Goal: Task Accomplishment & Management: Manage account settings

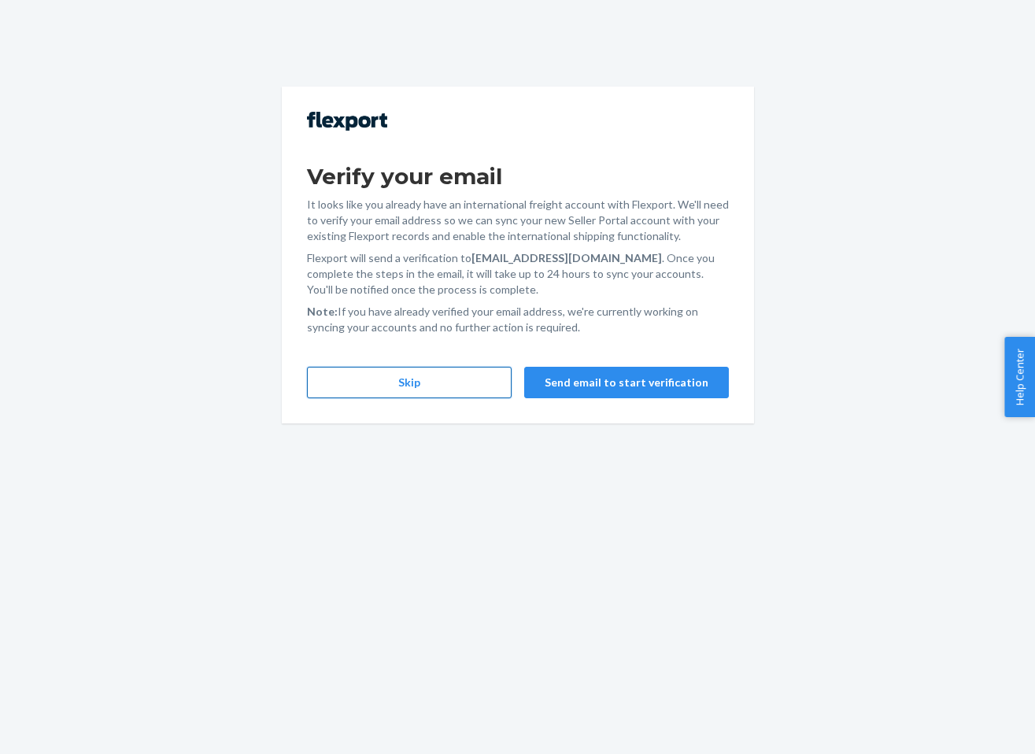
click at [381, 381] on button "Skip" at bounding box center [409, 382] width 205 height 31
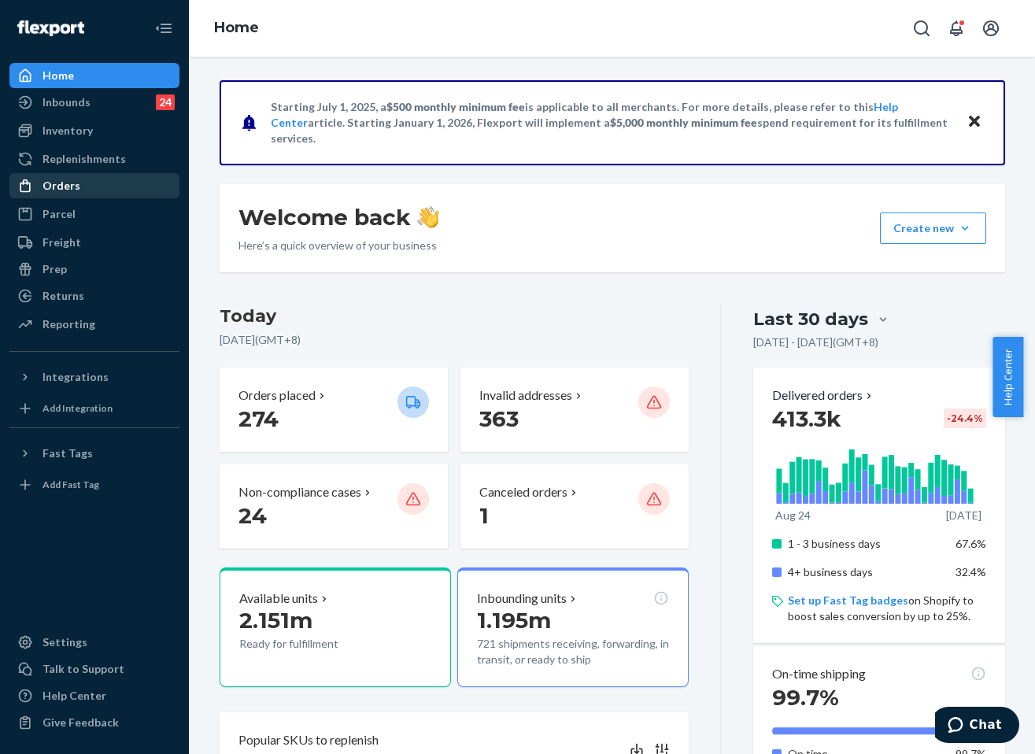
click at [76, 182] on div "Orders" at bounding box center [62, 186] width 38 height 16
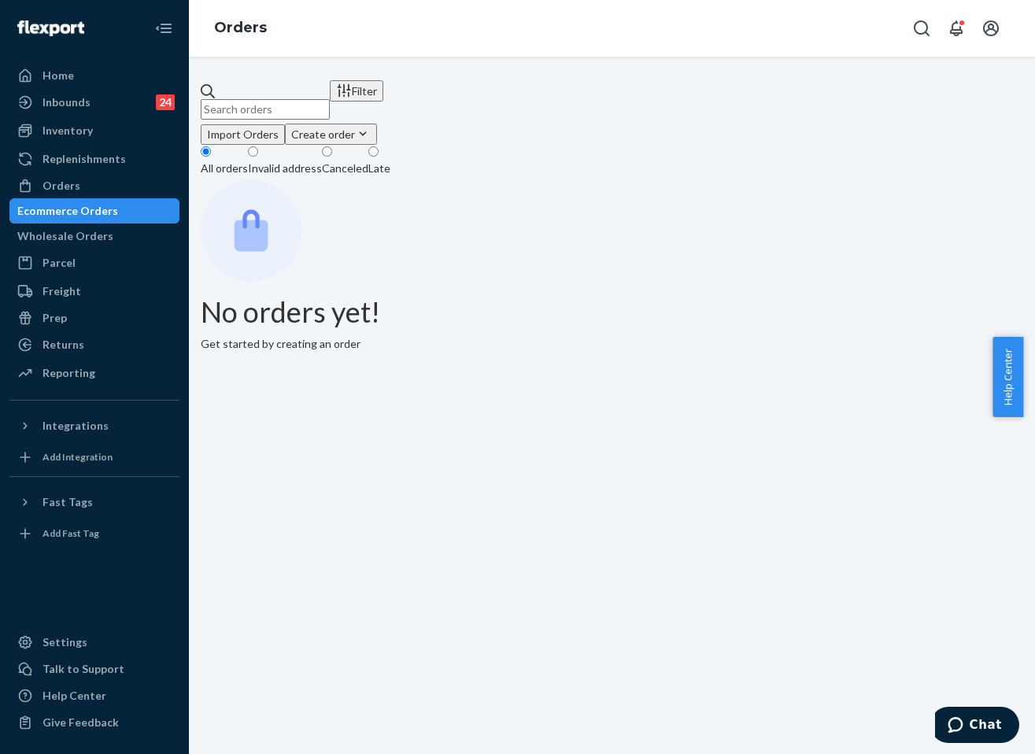
click at [325, 99] on input "text" at bounding box center [265, 109] width 129 height 20
paste input "254822164"
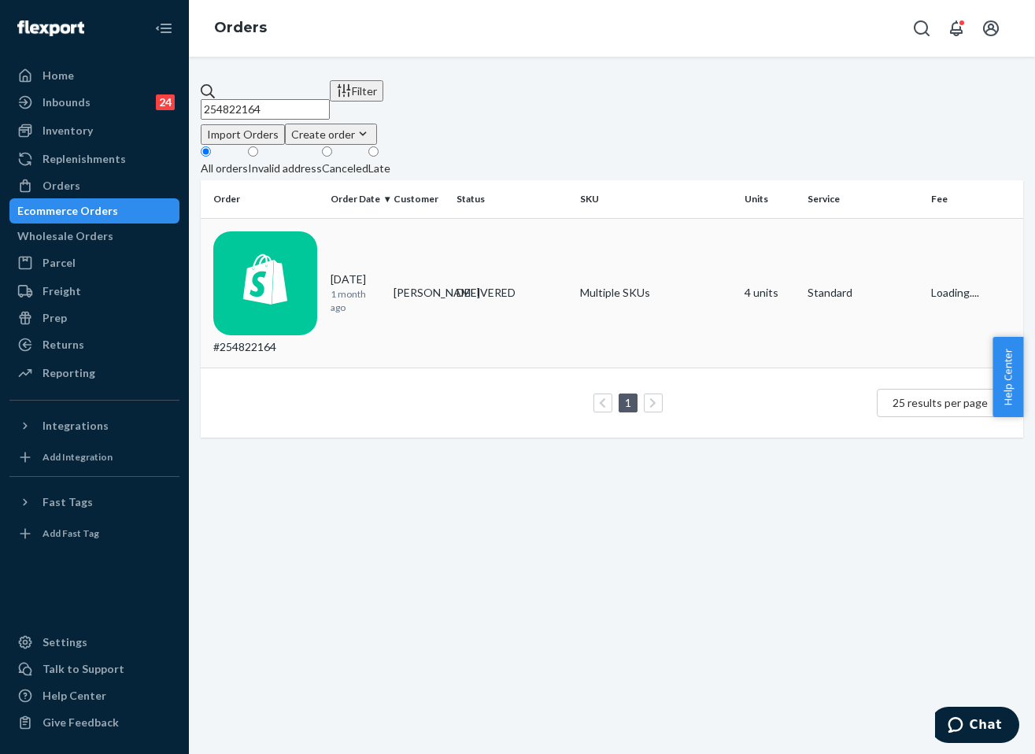
type input "254822164"
click at [493, 264] on td "DELIVERED" at bounding box center [512, 293] width 124 height 150
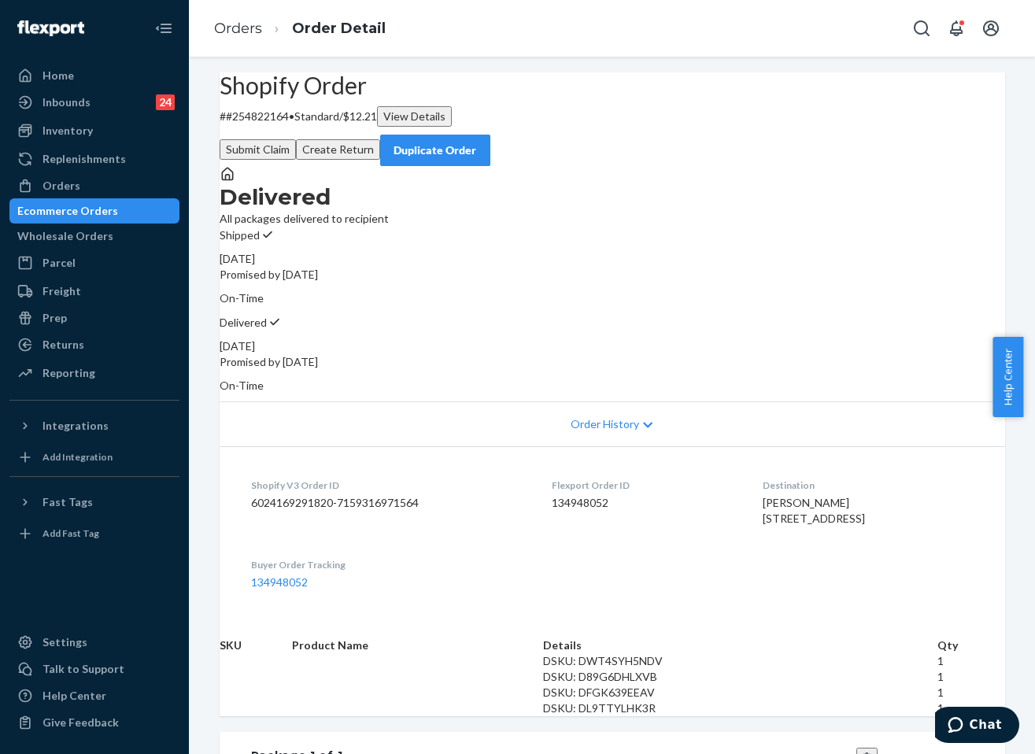
click at [477, 142] on div "Duplicate Order" at bounding box center [435, 150] width 83 height 16
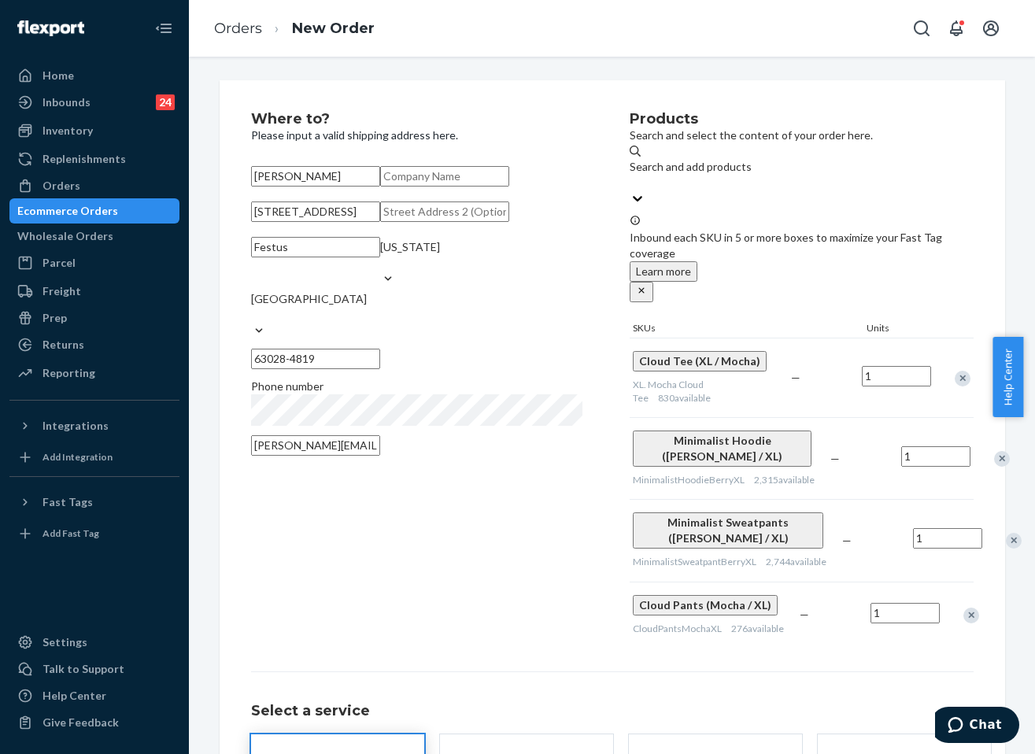
click at [957, 371] on div "Remove Item" at bounding box center [963, 379] width 16 height 16
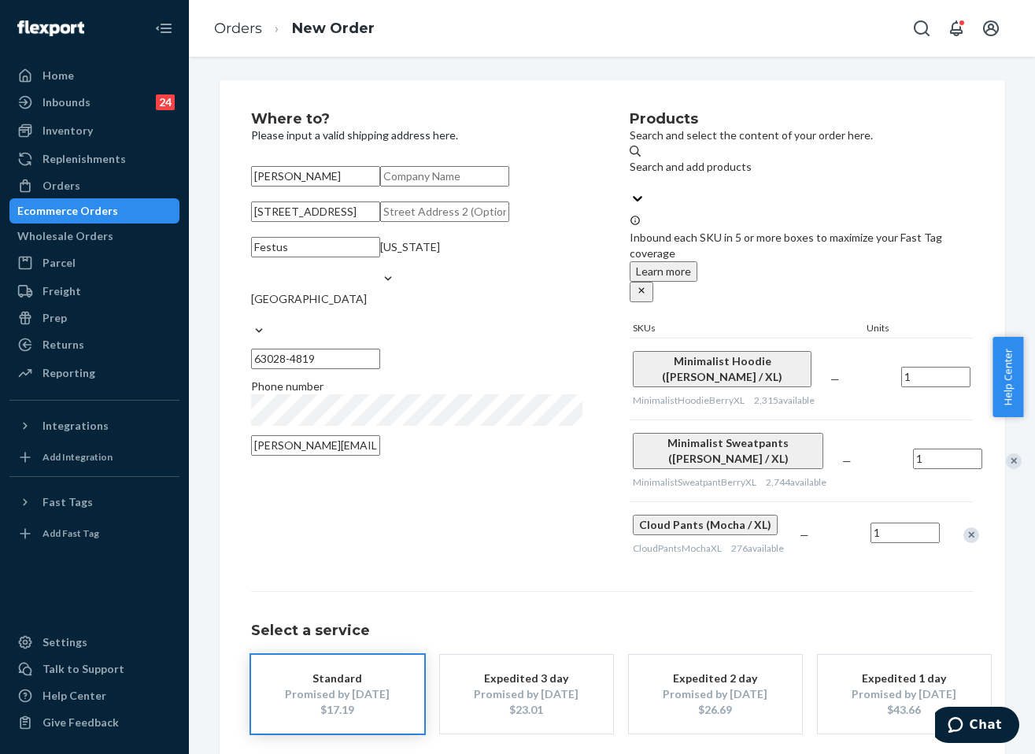
click at [994, 372] on div "Remove Item" at bounding box center [1002, 380] width 16 height 16
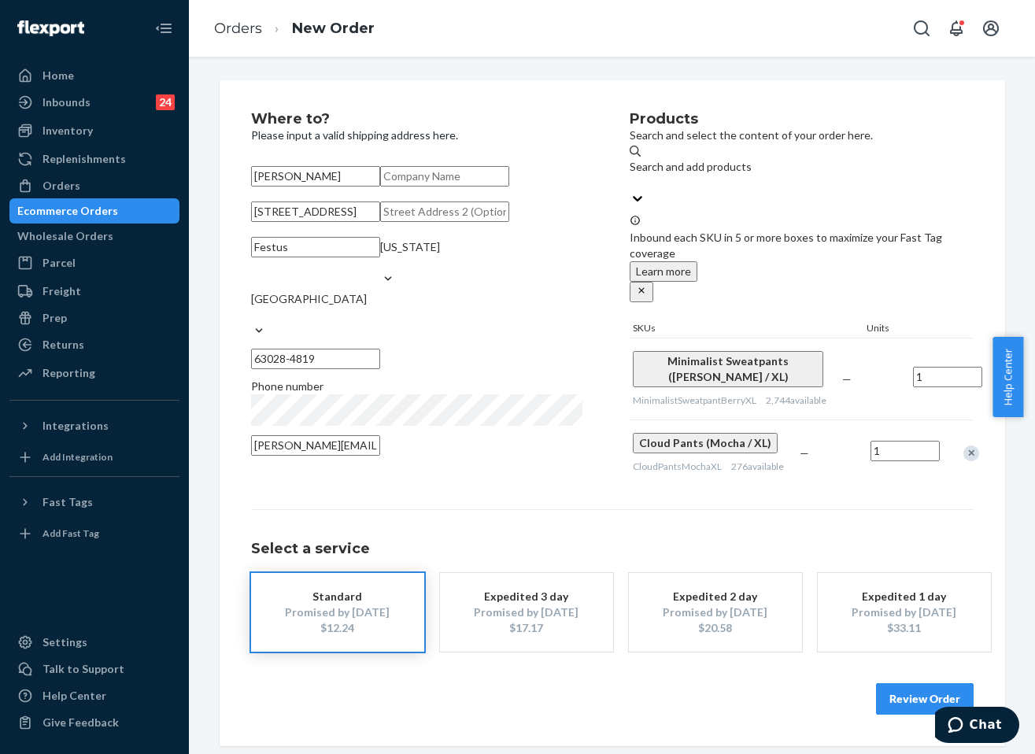
click at [1006, 372] on div "Remove Item" at bounding box center [1014, 380] width 16 height 16
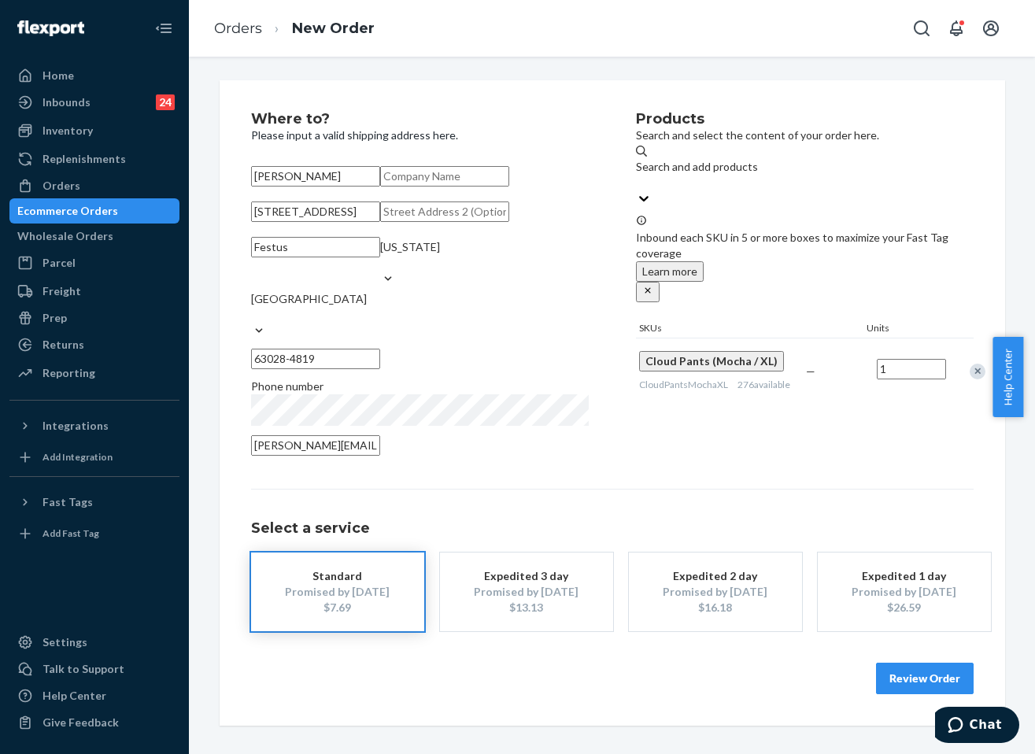
click at [914, 694] on button "Review Order" at bounding box center [925, 678] width 98 height 31
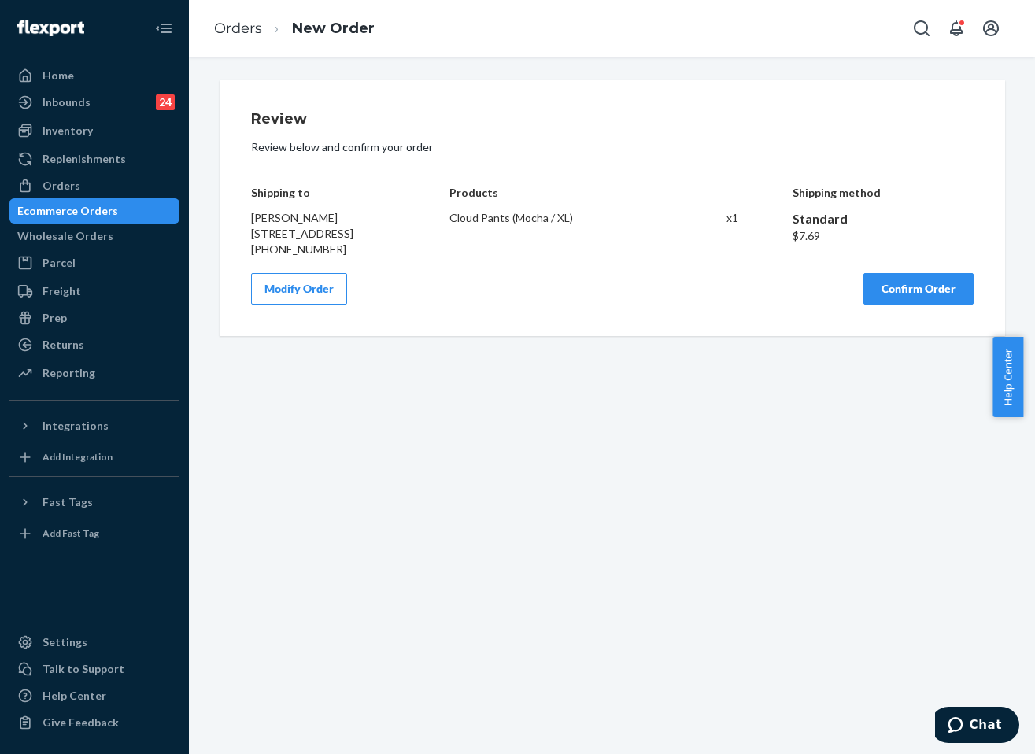
click at [908, 305] on button "Confirm Order" at bounding box center [919, 288] width 110 height 31
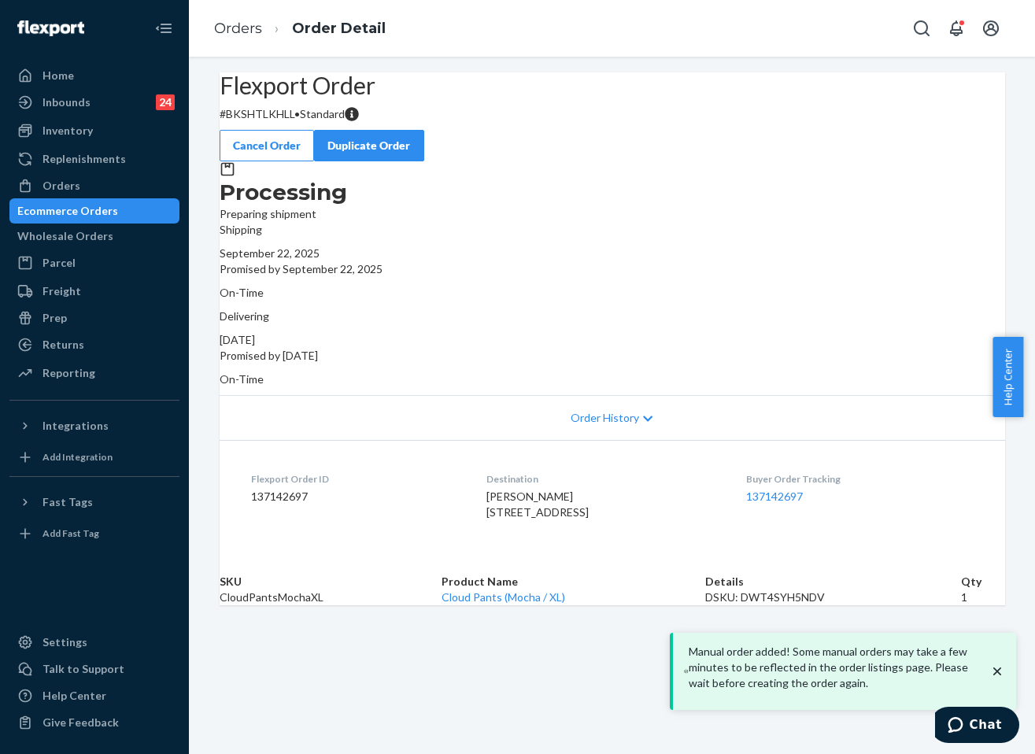
drag, startPoint x: 792, startPoint y: 320, endPoint x: 703, endPoint y: 324, distance: 89.1
click at [701, 332] on div "[DATE]" at bounding box center [613, 340] width 786 height 16
copy div "[DATE]"
click at [261, 31] on link "Orders" at bounding box center [238, 28] width 48 height 17
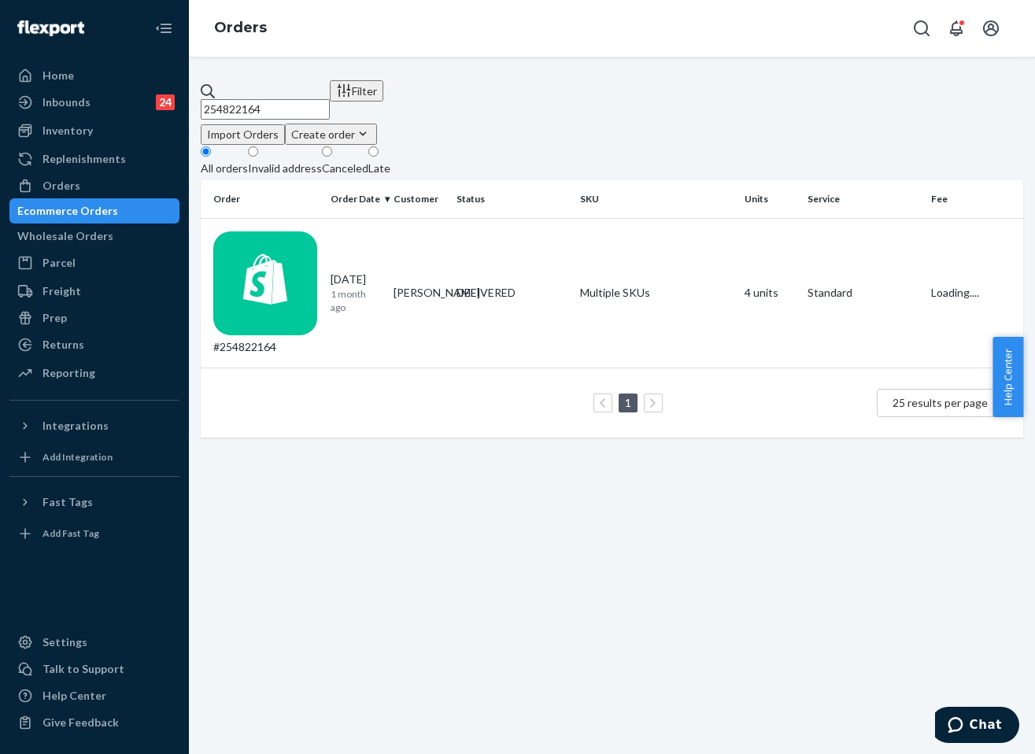
click at [330, 99] on input "254822164" at bounding box center [265, 109] width 129 height 20
paste input "945827"
type input "254945827"
click at [501, 229] on td "DELIVERED" at bounding box center [512, 293] width 124 height 150
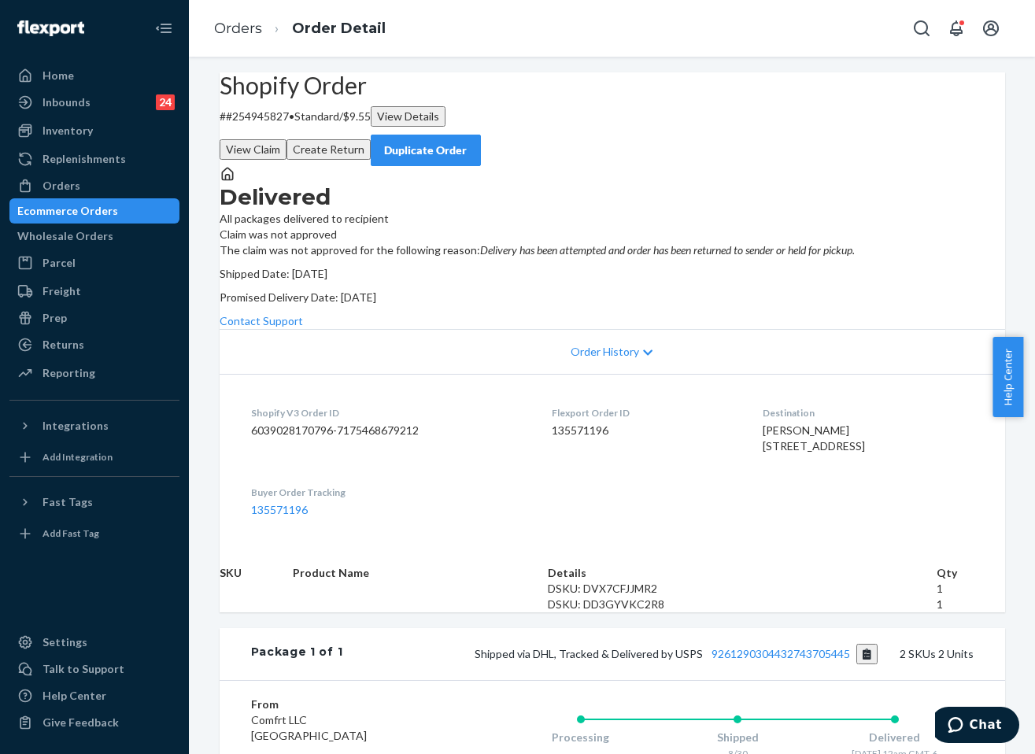
click at [468, 142] on div "Duplicate Order" at bounding box center [425, 150] width 83 height 16
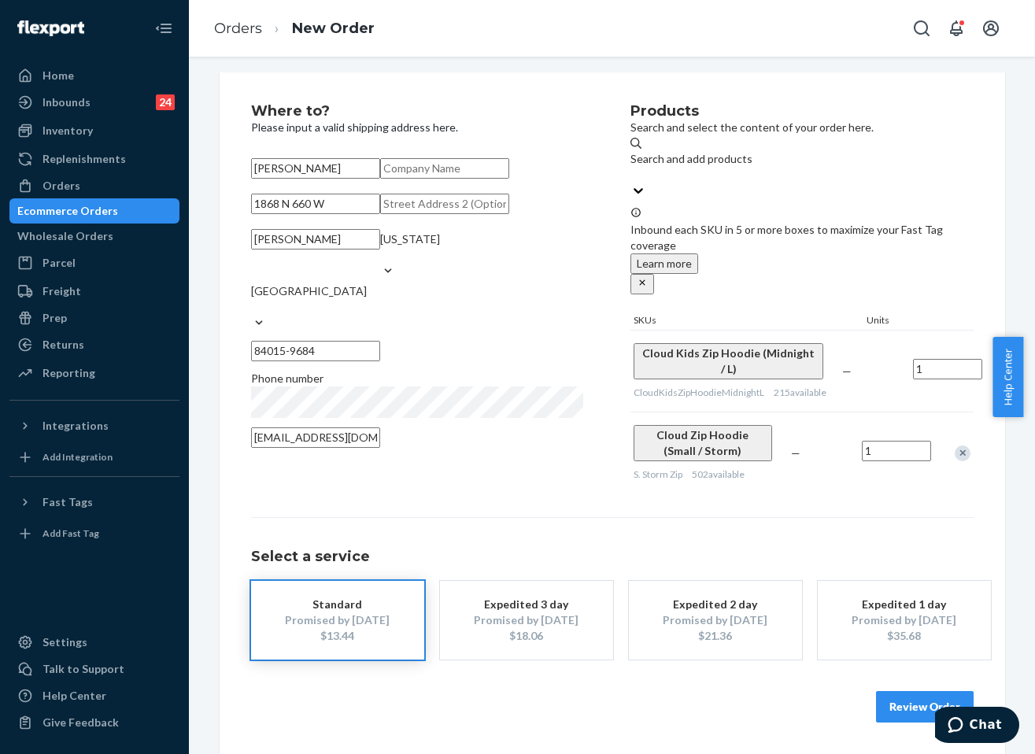
scroll to position [42, 0]
click at [919, 703] on button "Review Order" at bounding box center [925, 706] width 98 height 31
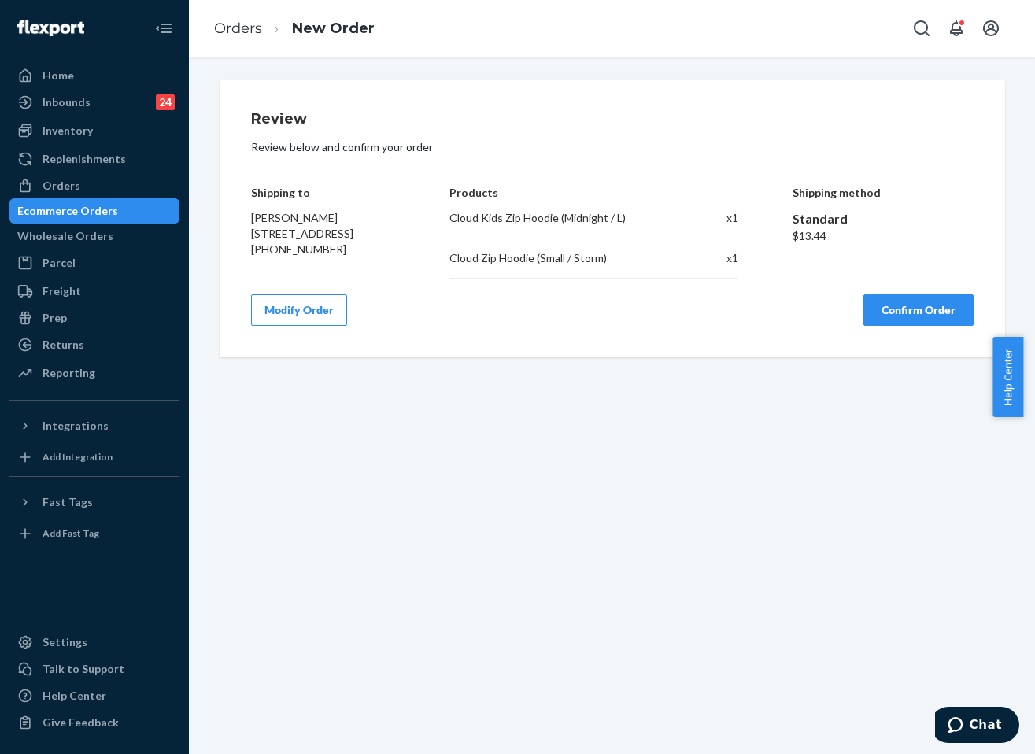
click at [890, 309] on button "Confirm Order" at bounding box center [919, 309] width 110 height 31
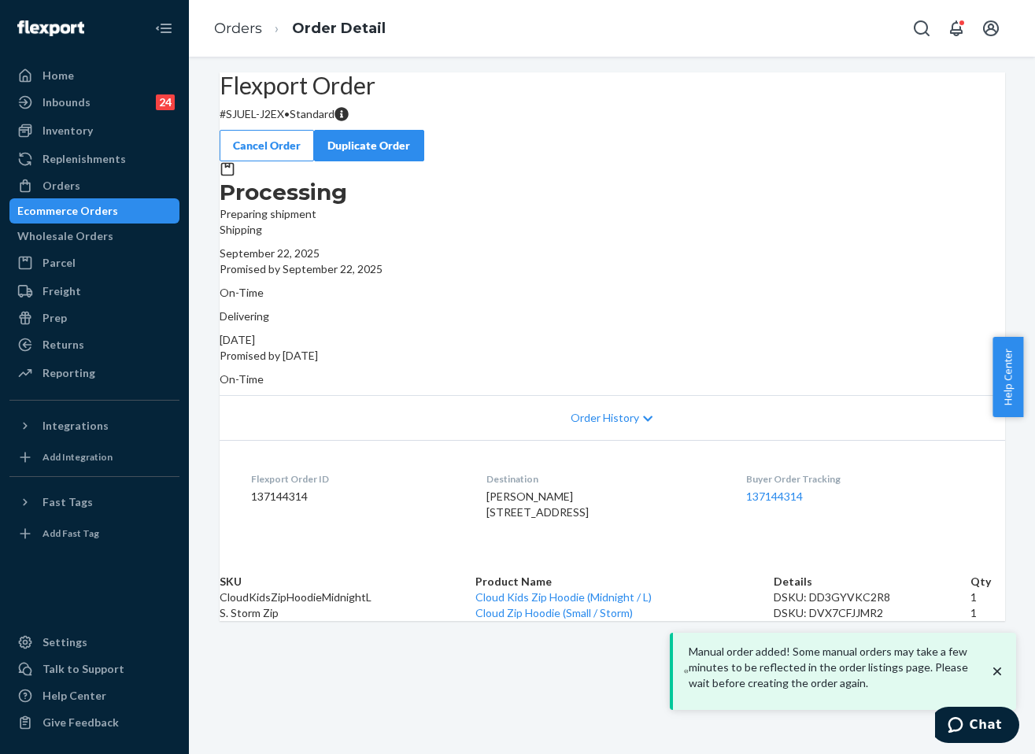
drag, startPoint x: 798, startPoint y: 320, endPoint x: 476, endPoint y: 209, distance: 339.9
click at [687, 318] on div "Delivering [DATE] Promised by [DATE] On-Time" at bounding box center [613, 348] width 786 height 79
copy div "[DATE]"
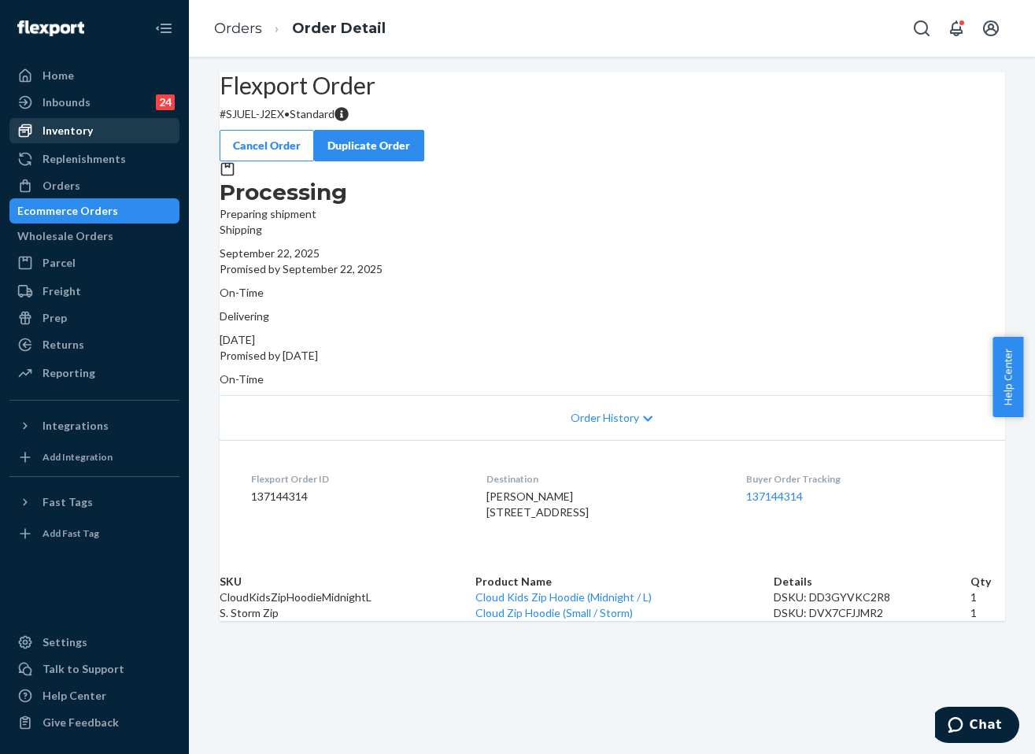
click at [97, 121] on div "Inventory" at bounding box center [94, 131] width 167 height 22
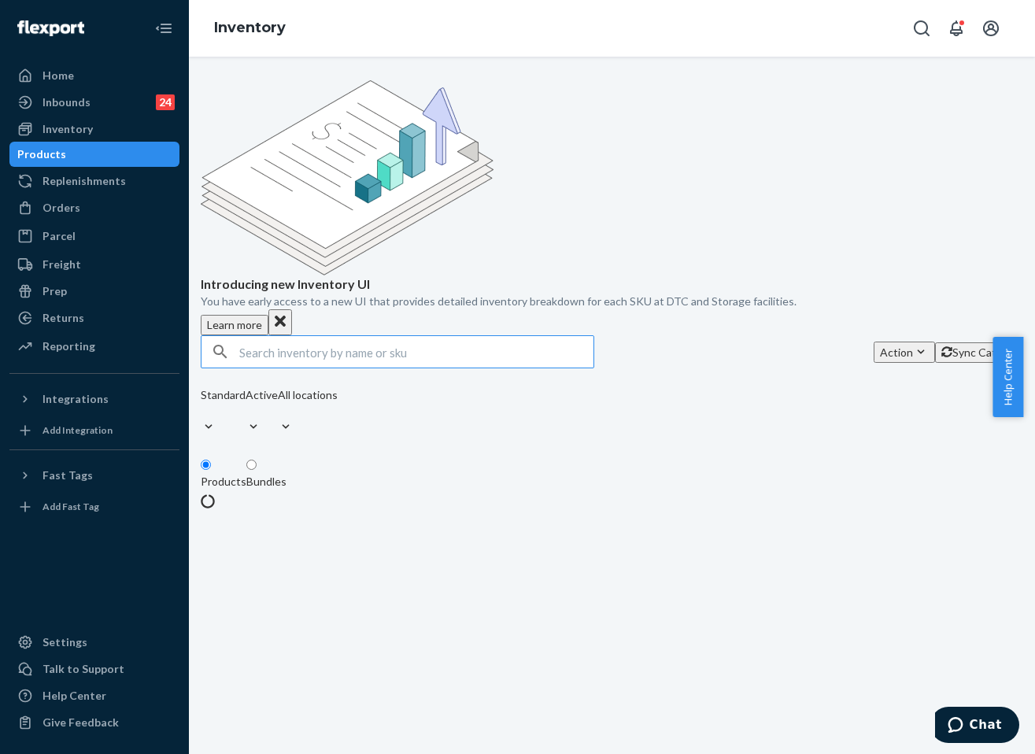
click at [452, 336] on input "text" at bounding box center [416, 351] width 354 height 31
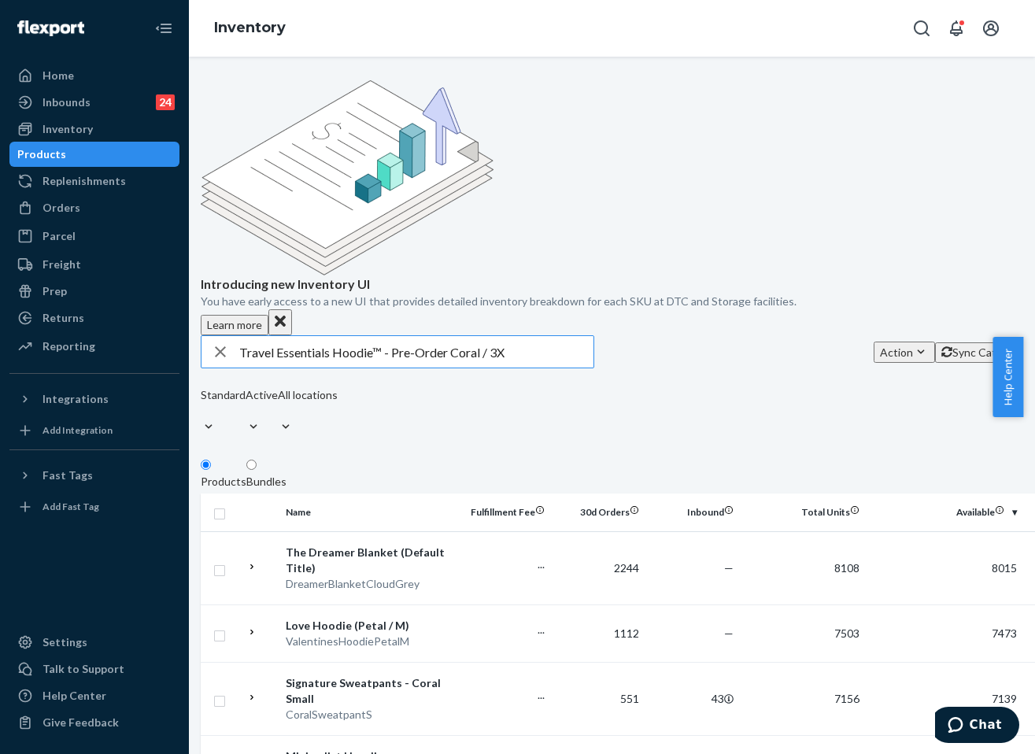
drag, startPoint x: 459, startPoint y: 233, endPoint x: 405, endPoint y: 233, distance: 53.5
click at [405, 336] on input "Travel Essentials Hoodie™ - Pre-Order Coral / 3X" at bounding box center [416, 351] width 354 height 31
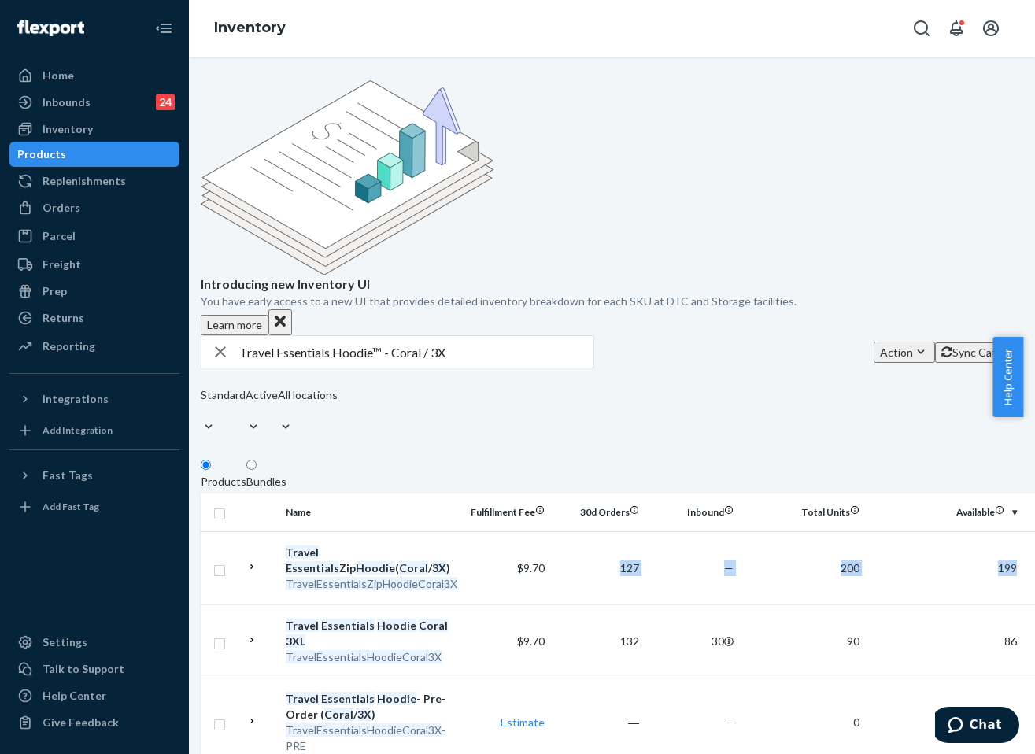
scroll to position [0, 232]
drag, startPoint x: 596, startPoint y: 439, endPoint x: 968, endPoint y: 447, distance: 371.7
click at [969, 531] on tr "Travel Essentials Zip Hoodie ( Coral / 3X ) TravelEssentialsZipHoodieCoral3X $9…" at bounding box center [711, 567] width 1020 height 73
click at [780, 316] on div "Introducing new Inventory UI You have early access to a new UI that provides de…" at bounding box center [612, 458] width 823 height 757
drag, startPoint x: 408, startPoint y: 228, endPoint x: 283, endPoint y: 247, distance: 126.6
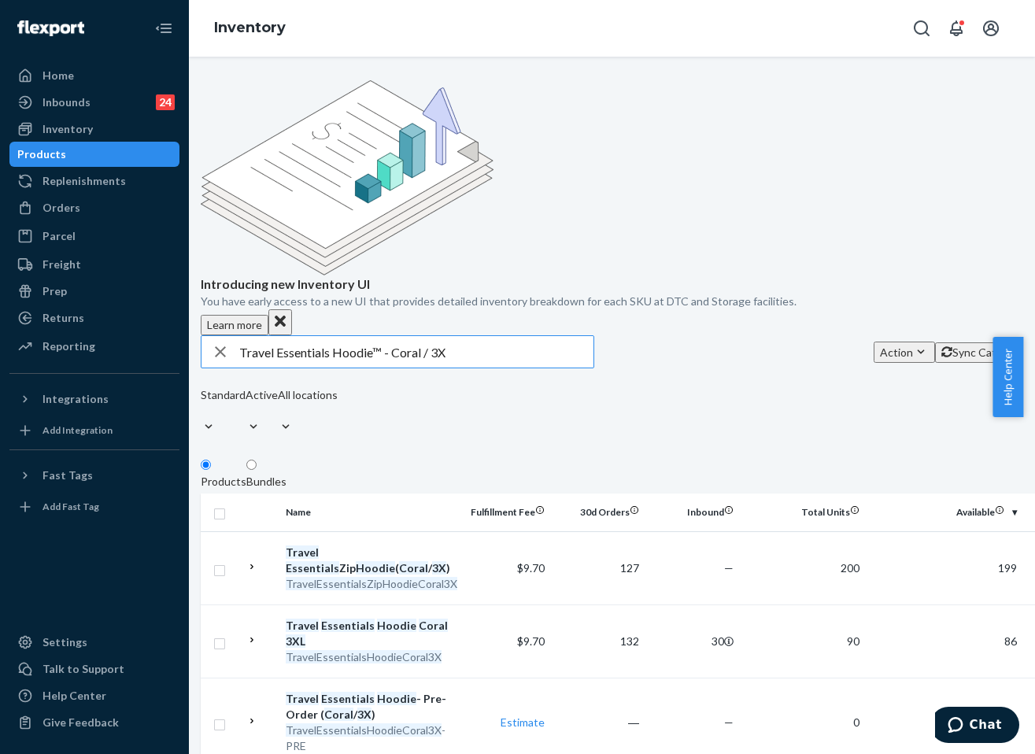
click at [146, 235] on div "Home Inbounds 24 Shipping Plans Problems 24 Inventory Products Replenishments O…" at bounding box center [517, 377] width 1035 height 754
paste input "ravel Essentials Sweatpants™ - Pre-Order"
drag, startPoint x: 475, startPoint y: 231, endPoint x: 421, endPoint y: 231, distance: 53.5
click at [421, 336] on input "ravel Essentials Sweatpants™ - Pre-Order Coral / 3X" at bounding box center [416, 351] width 354 height 31
click at [426, 336] on input "ravel Essentials Sweatpants™ - r Coral / 3X" at bounding box center [416, 351] width 354 height 31
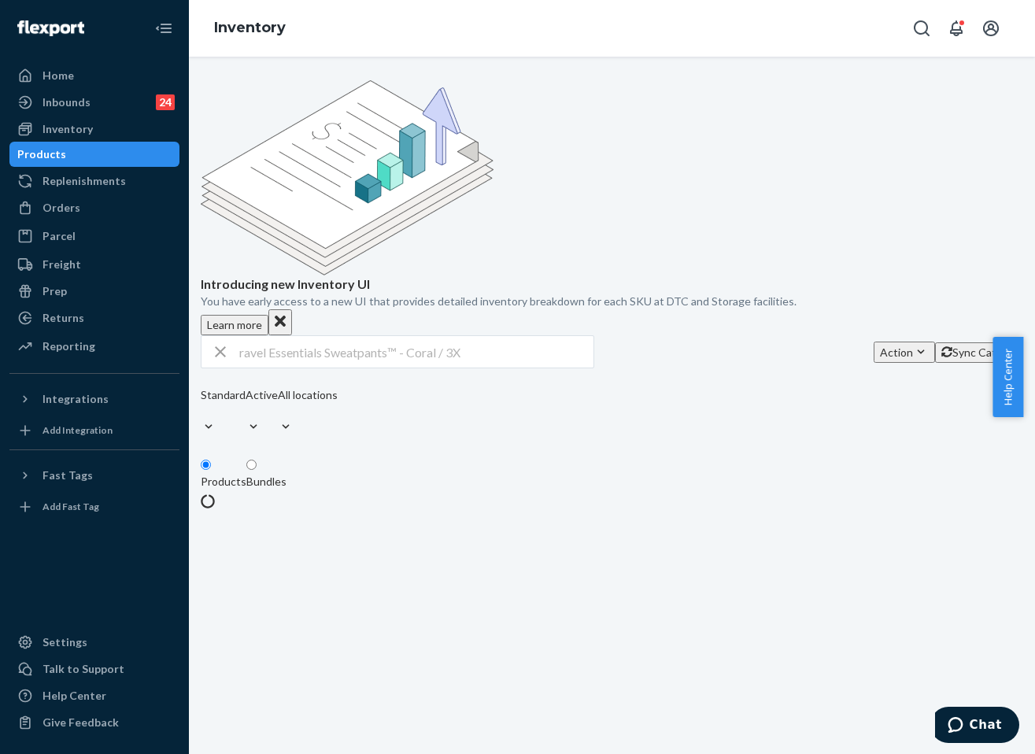
scroll to position [0, 0]
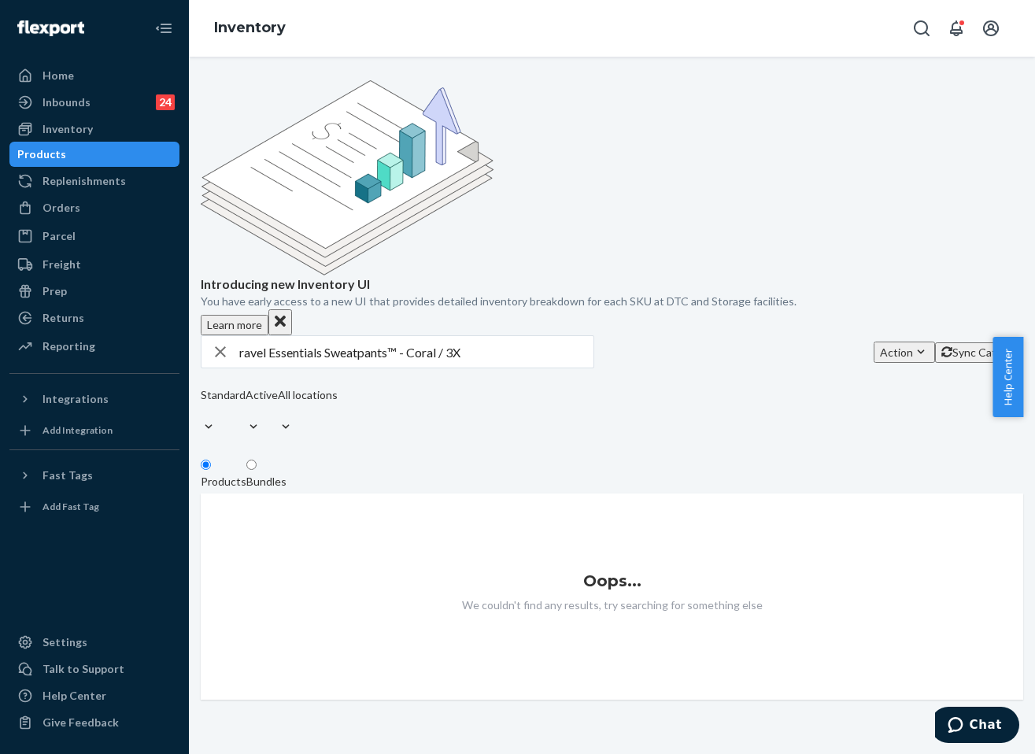
click at [416, 336] on input "ravel Essentials Sweatpants™ - Coral / 3X" at bounding box center [416, 351] width 354 height 31
click at [419, 336] on input "ravel Essentials Sweatpants™ - Coral / 3X" at bounding box center [416, 351] width 354 height 31
click at [558, 336] on input "ravel Essentials Sweatpants™ - Coral / 3X" at bounding box center [416, 351] width 354 height 31
click at [424, 336] on input "ravel Essentials Sweatpants™ - Coral / 3X" at bounding box center [416, 351] width 354 height 31
drag, startPoint x: 502, startPoint y: 230, endPoint x: 402, endPoint y: 234, distance: 100.1
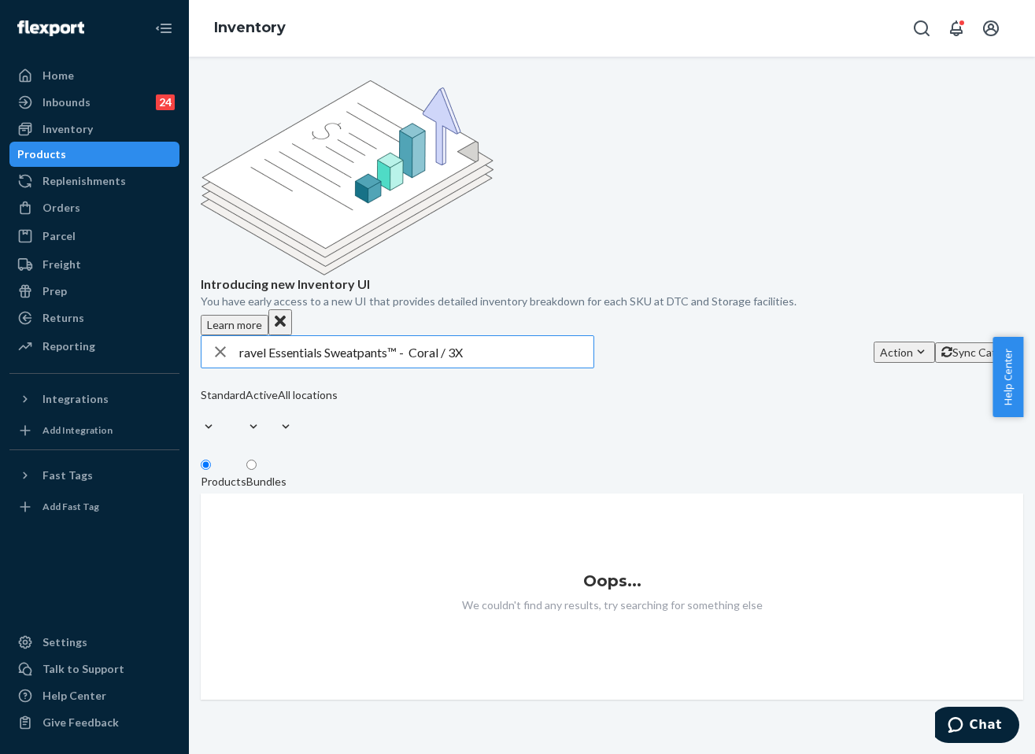
click at [402, 336] on input "ravel Essentials Sweatpants™ - Coral / 3X" at bounding box center [416, 351] width 354 height 31
click at [724, 458] on fieldset "Products Bundles" at bounding box center [612, 475] width 823 height 35
drag, startPoint x: 393, startPoint y: 246, endPoint x: 209, endPoint y: 250, distance: 184.3
click at [203, 247] on div "Introducing new Inventory UI You have early access to a new UI that provides de…" at bounding box center [612, 390] width 823 height 620
click at [421, 336] on input "ravel Essentials Sweatpants" at bounding box center [416, 351] width 354 height 31
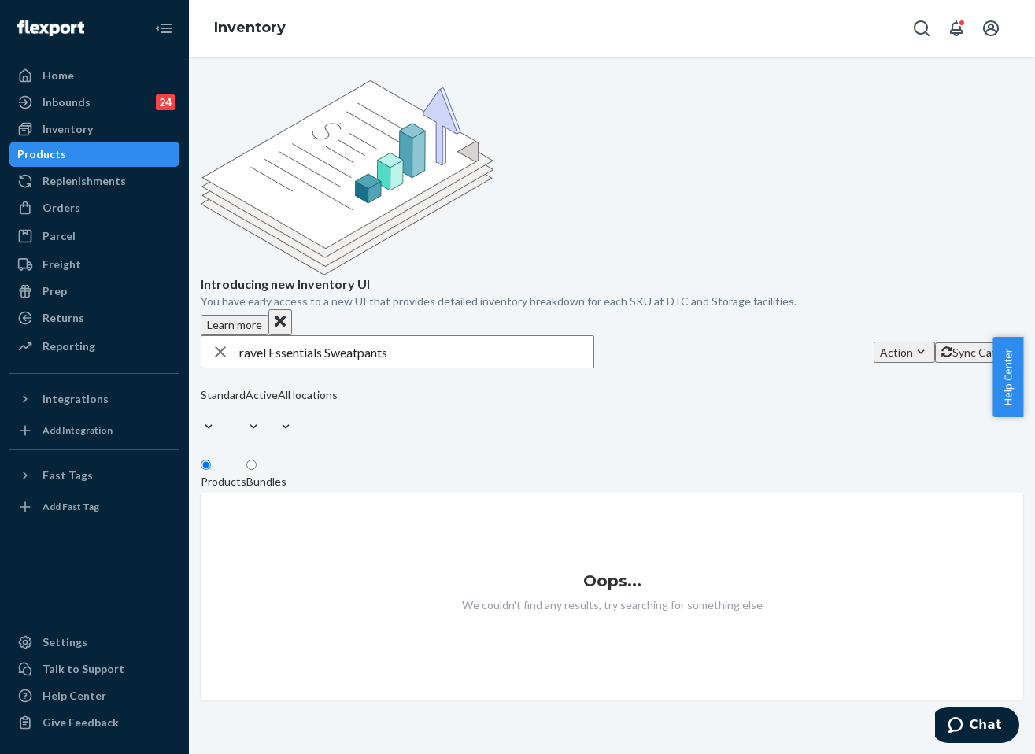
drag, startPoint x: 520, startPoint y: 236, endPoint x: 220, endPoint y: 237, distance: 300.7
click at [153, 244] on div "Home Inbounds 24 Shipping Plans Problems 24 Inventory Products Replenishments O…" at bounding box center [517, 377] width 1035 height 754
click at [254, 336] on input "ravel Essentials Sweatpants" at bounding box center [416, 351] width 354 height 31
type input "ravel Essentials Sweatpants™ - Coral / 3X"
click at [239, 336] on div "button" at bounding box center [221, 351] width 38 height 31
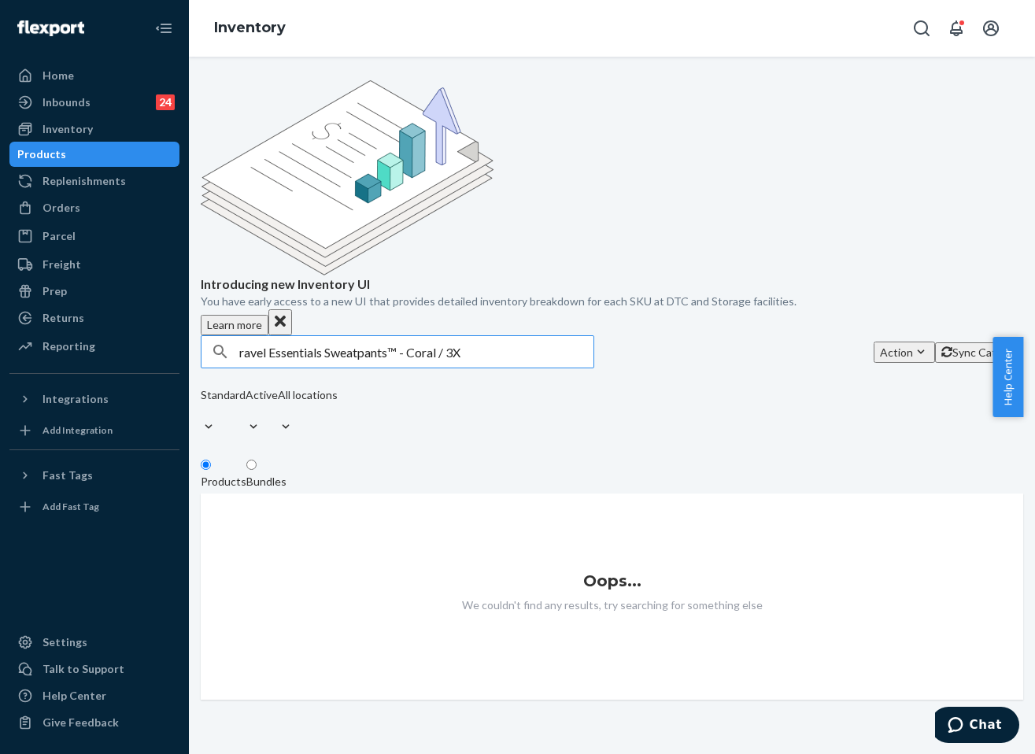
click at [300, 336] on input "ravel Essentials Sweatpants™ - Coral / 3X" at bounding box center [416, 351] width 354 height 31
paste input "ravel Essentials Sweatpants™ - Pre-Order Coral / 3X"
type input "ravel Essentials Sweatpants™ - Pre-Order Coral / 3X"
click at [239, 336] on div "button" at bounding box center [221, 351] width 38 height 31
drag, startPoint x: 260, startPoint y: 234, endPoint x: 273, endPoint y: 233, distance: 13.4
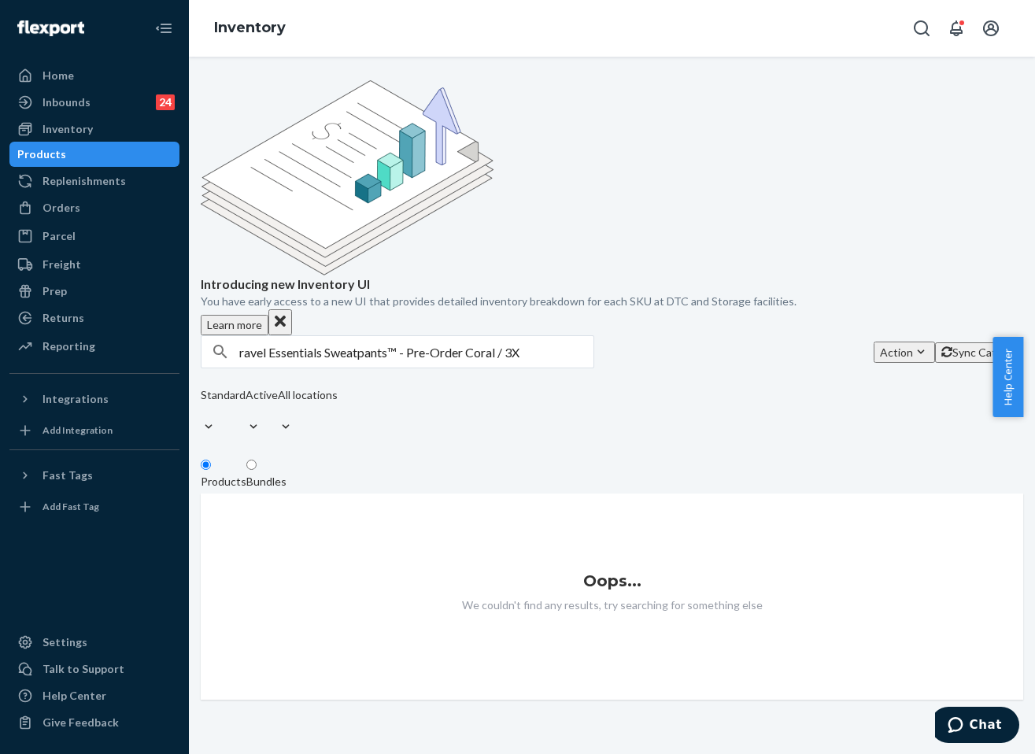
click at [261, 336] on input "ravel Essentials Sweatpants™ - Pre-Order Coral / 3X" at bounding box center [416, 351] width 354 height 31
paste input "ravel Essentials Sweatpants™ - Pre-Order Coral / 3X"
click at [253, 336] on input "ravel Essentials Sweatpants™ - Pre-Order Coral / 3X" at bounding box center [416, 351] width 354 height 31
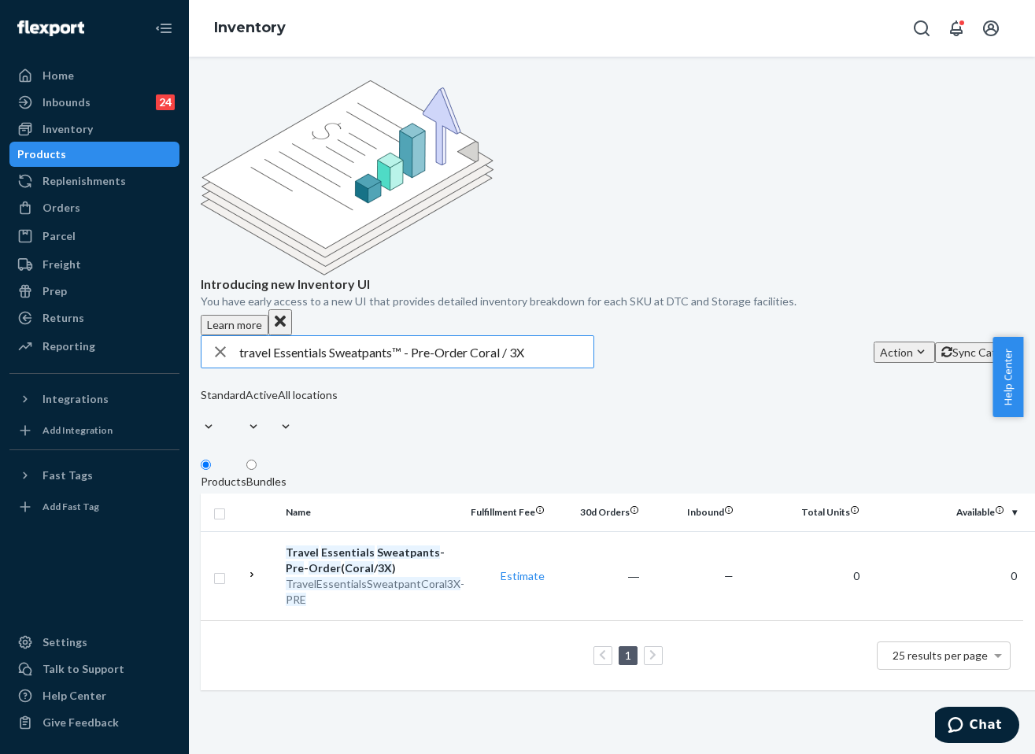
drag, startPoint x: 455, startPoint y: 233, endPoint x: 431, endPoint y: 232, distance: 24.4
click at [431, 336] on input "travel Essentials Sweatpants™ - Pre-Order Coral / 3X" at bounding box center [416, 351] width 354 height 31
drag, startPoint x: 483, startPoint y: 233, endPoint x: 427, endPoint y: 231, distance: 55.2
click at [427, 336] on input "travel Essentials Sweatpants™ - Pre-Order Coral / 3X" at bounding box center [416, 351] width 354 height 31
type input "travel Essentials Sweatpants™ - Coral / 3X"
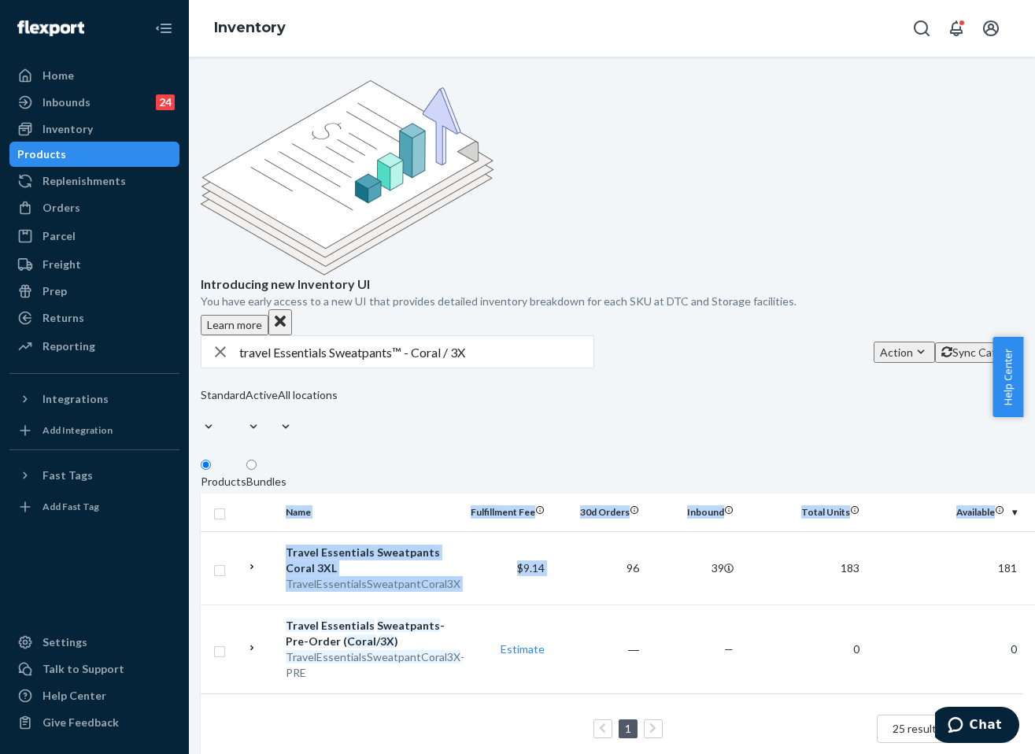
scroll to position [0, 232]
drag, startPoint x: 750, startPoint y: 431, endPoint x: 927, endPoint y: 414, distance: 177.1
click at [1034, 450] on html "Home Inbounds 24 Shipping Plans Problems 24 Inventory Products Replenishments O…" at bounding box center [517, 377] width 1035 height 754
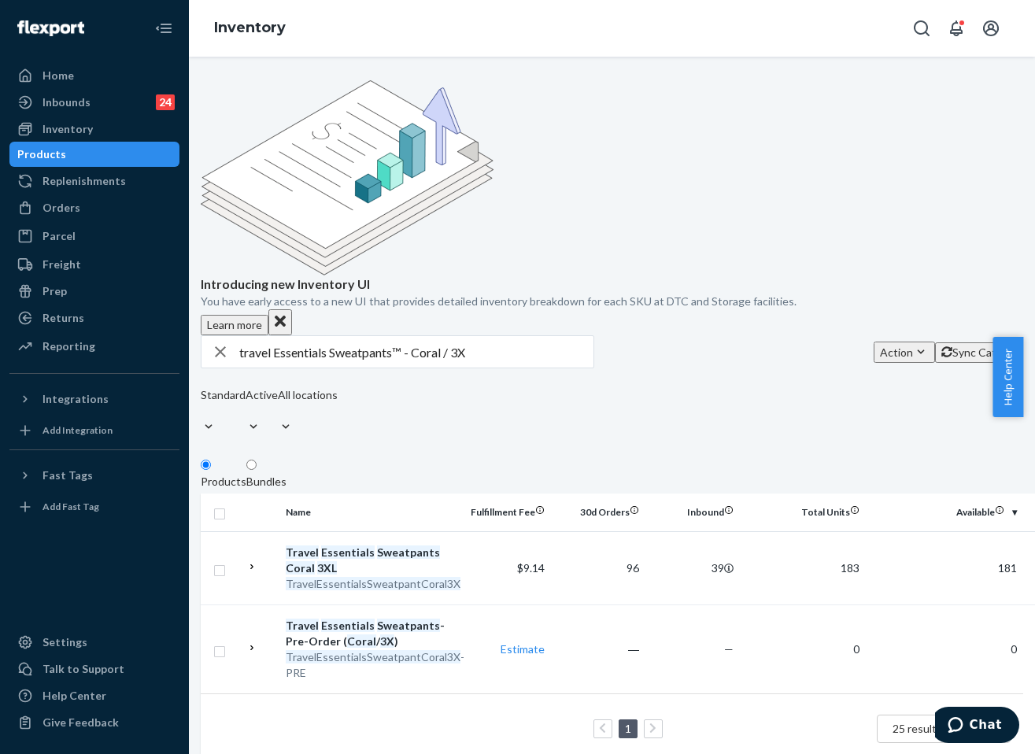
click at [797, 458] on fieldset "Products Bundles" at bounding box center [612, 475] width 823 height 35
drag, startPoint x: 611, startPoint y: 711, endPoint x: 600, endPoint y: 627, distance: 85.0
click at [611, 711] on div "Introducing new Inventory UI You have early access to a new UI that provides de…" at bounding box center [612, 406] width 846 height 698
